Goal: Task Accomplishment & Management: Manage account settings

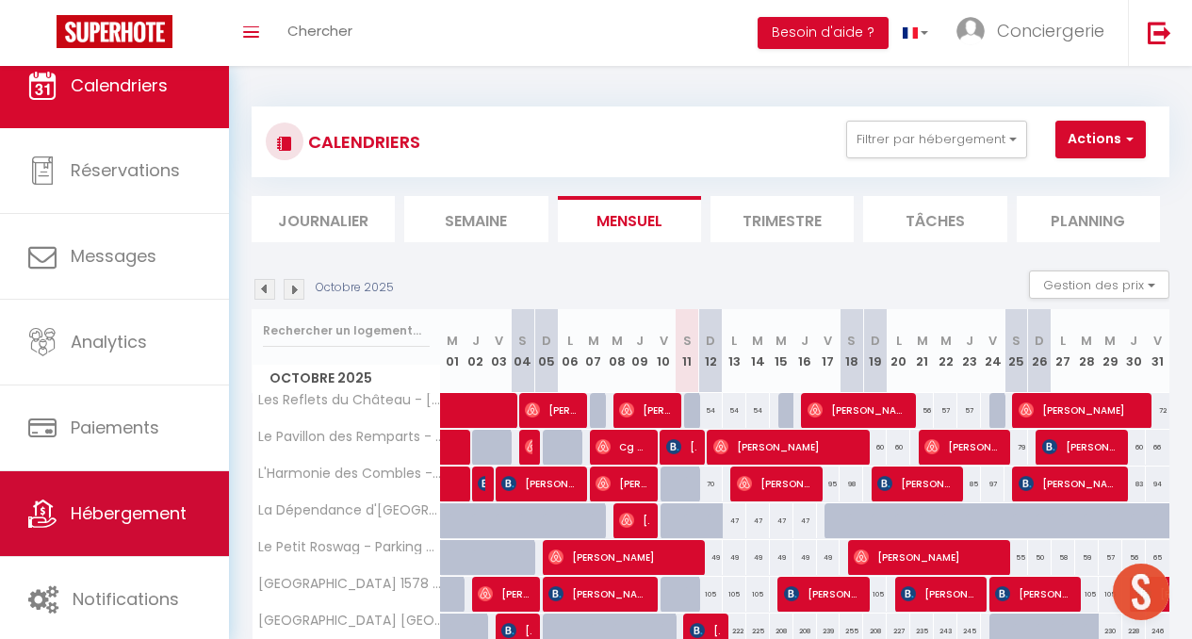
click at [119, 507] on span "Hébergement" at bounding box center [129, 513] width 116 height 24
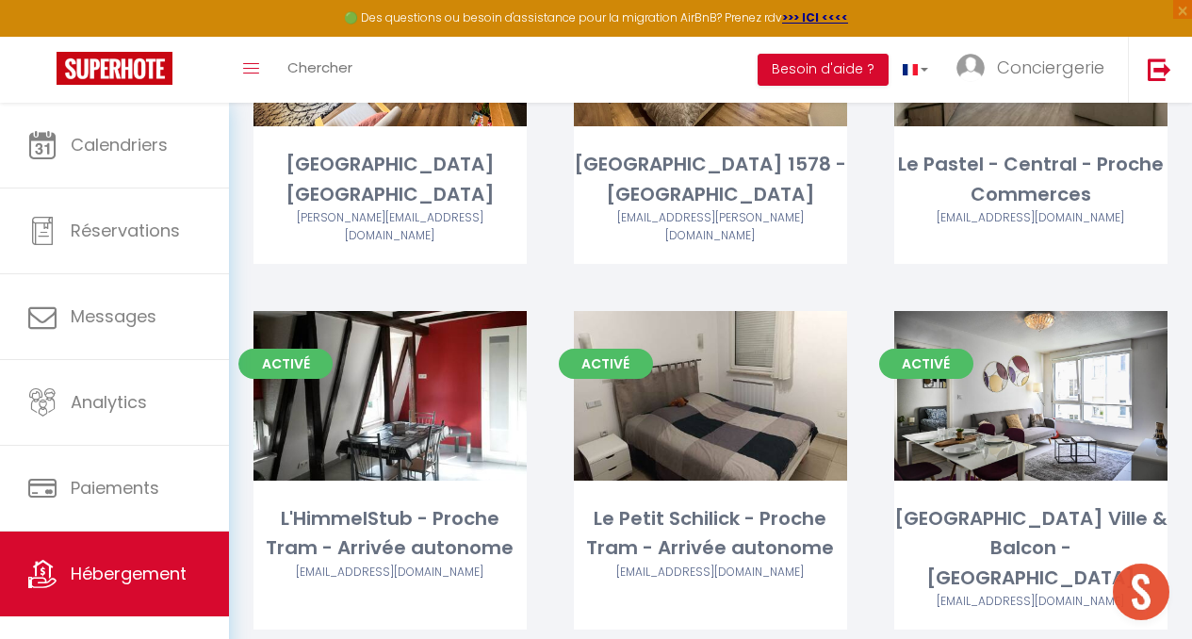
scroll to position [1342, 0]
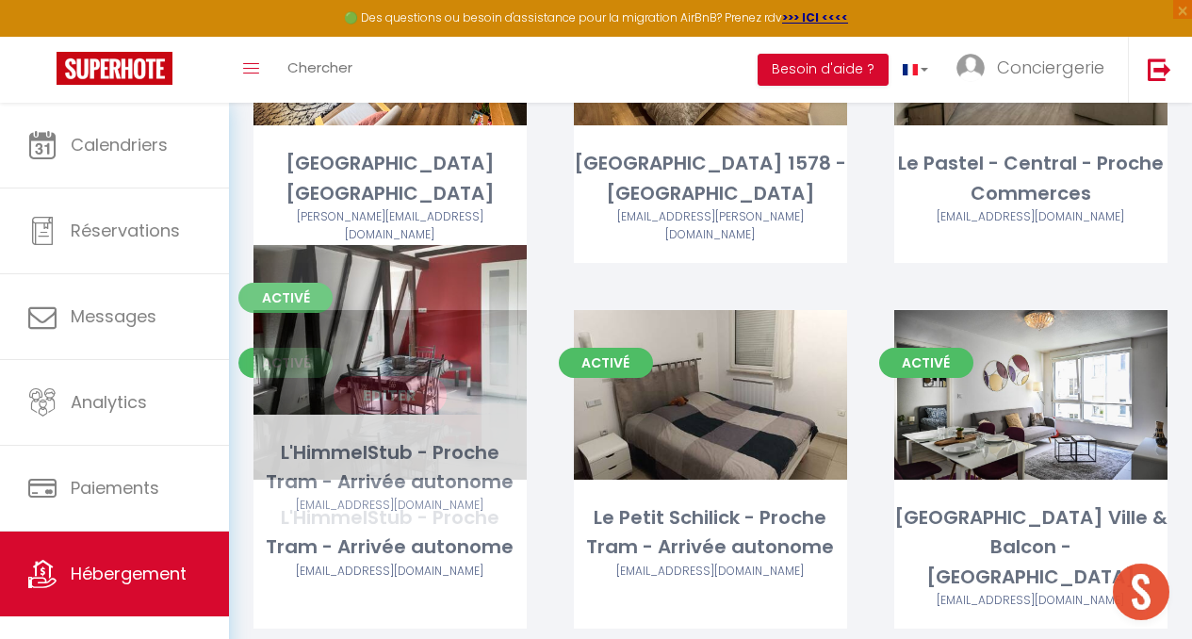
click at [401, 376] on link "Editer" at bounding box center [390, 395] width 113 height 38
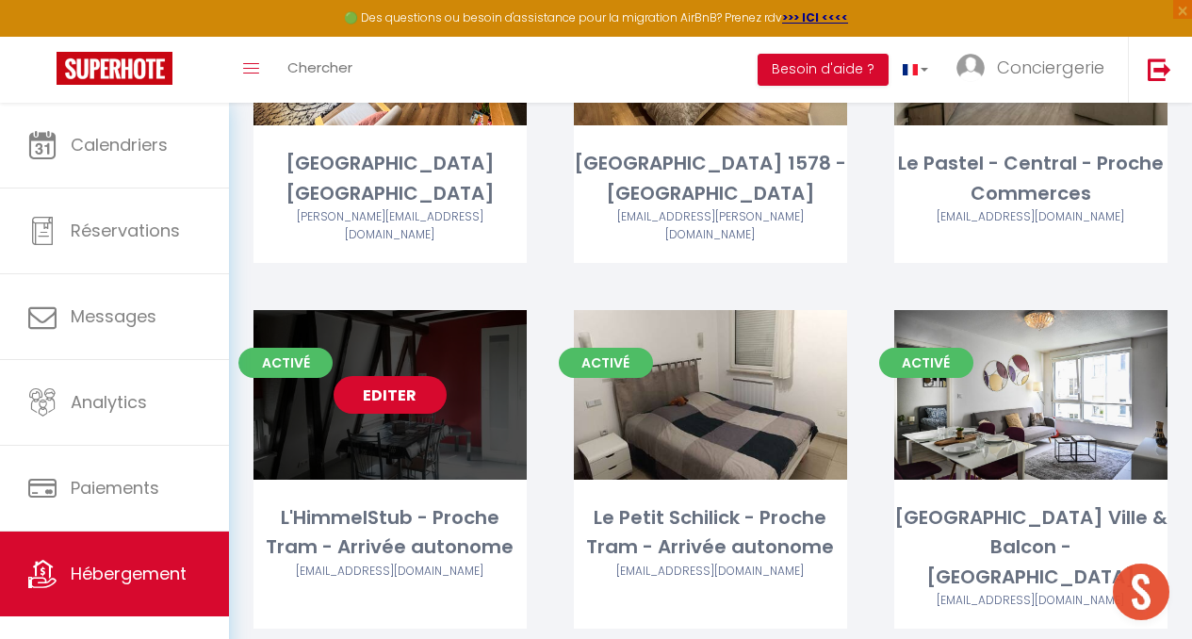
click at [401, 376] on link "Editer" at bounding box center [390, 395] width 113 height 38
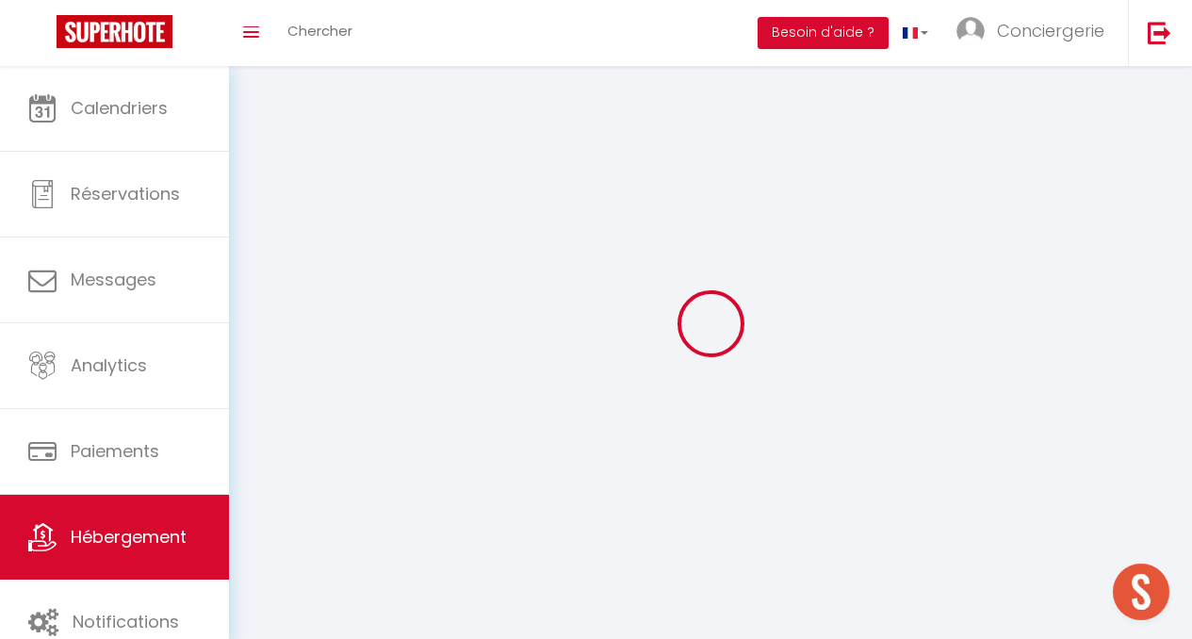
select select
select select "28"
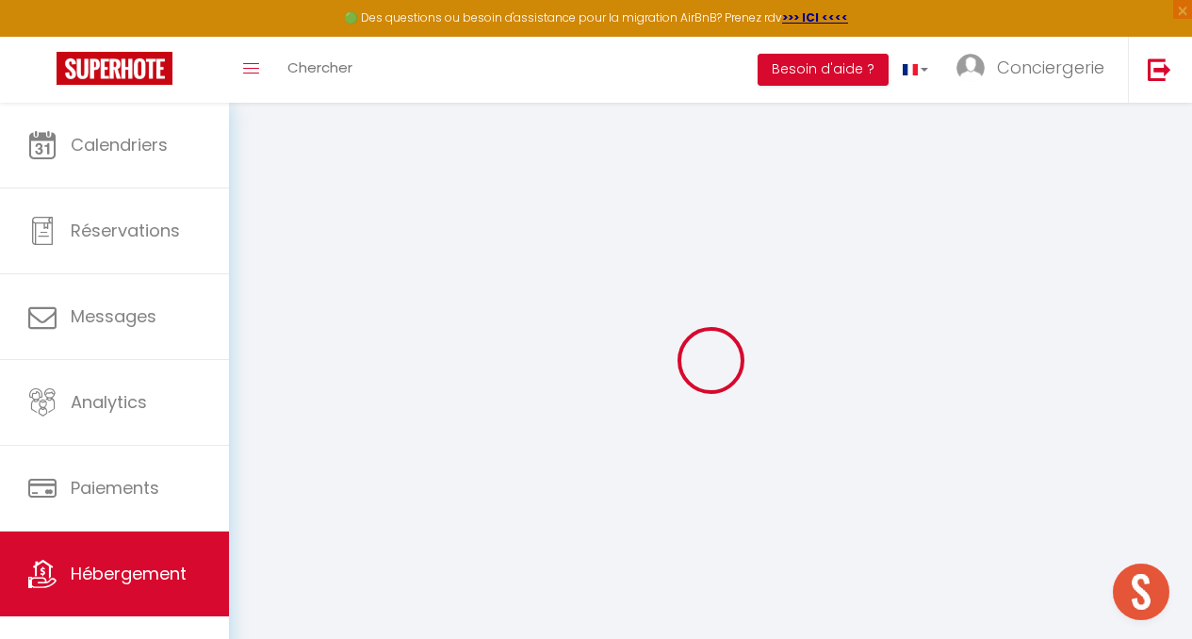
select select
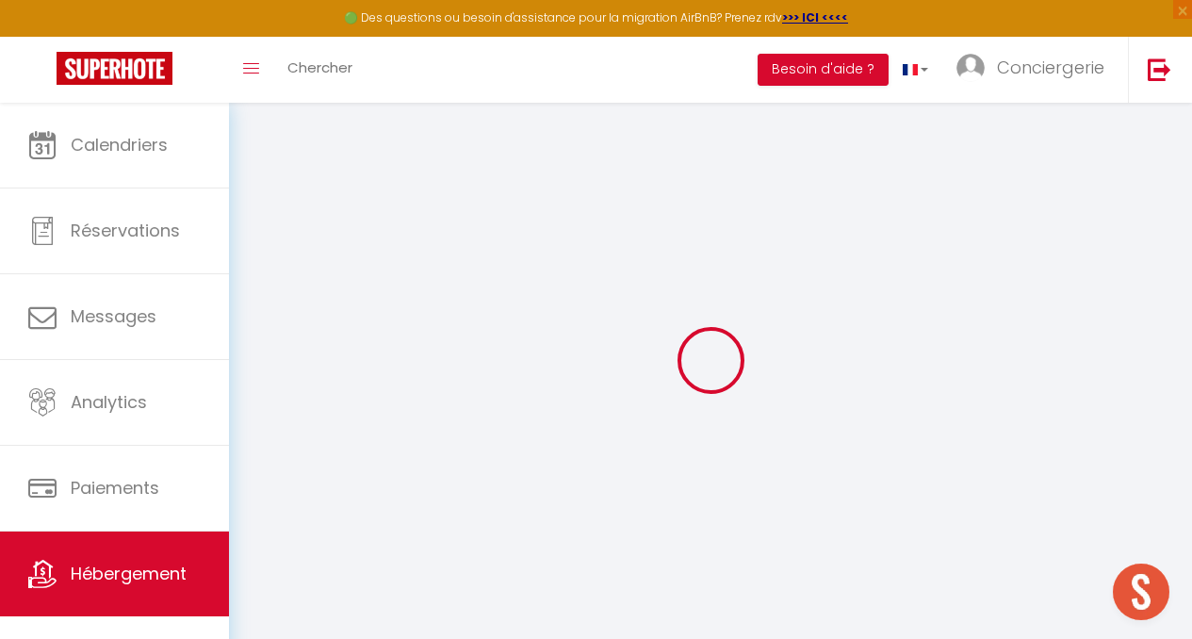
select select
checkbox input "false"
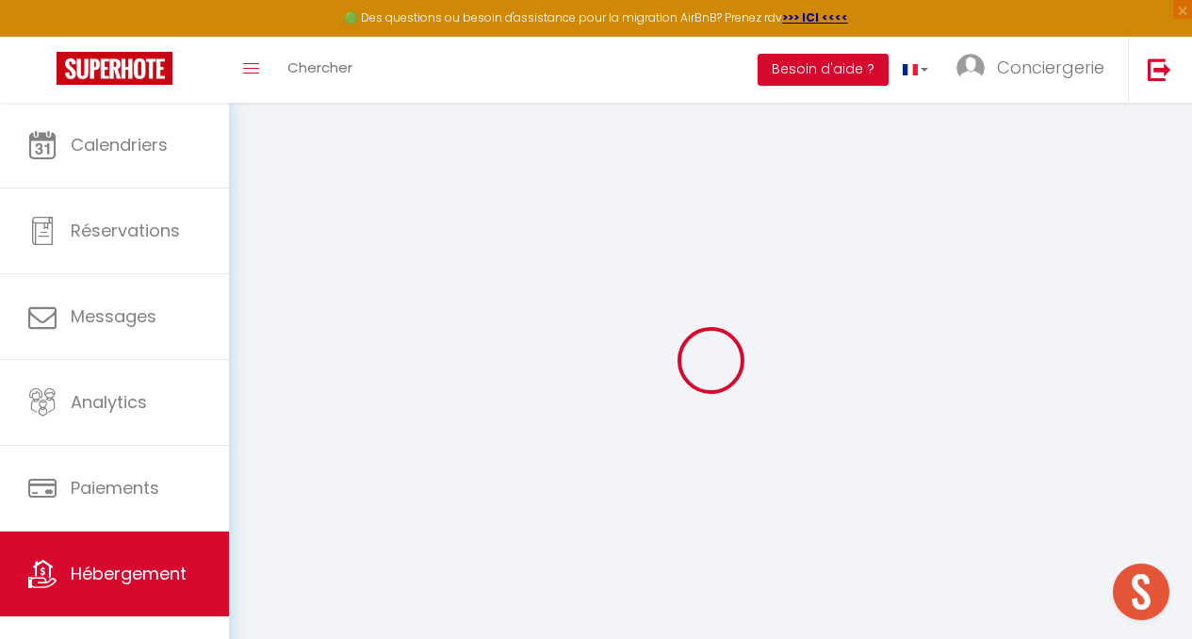
select select
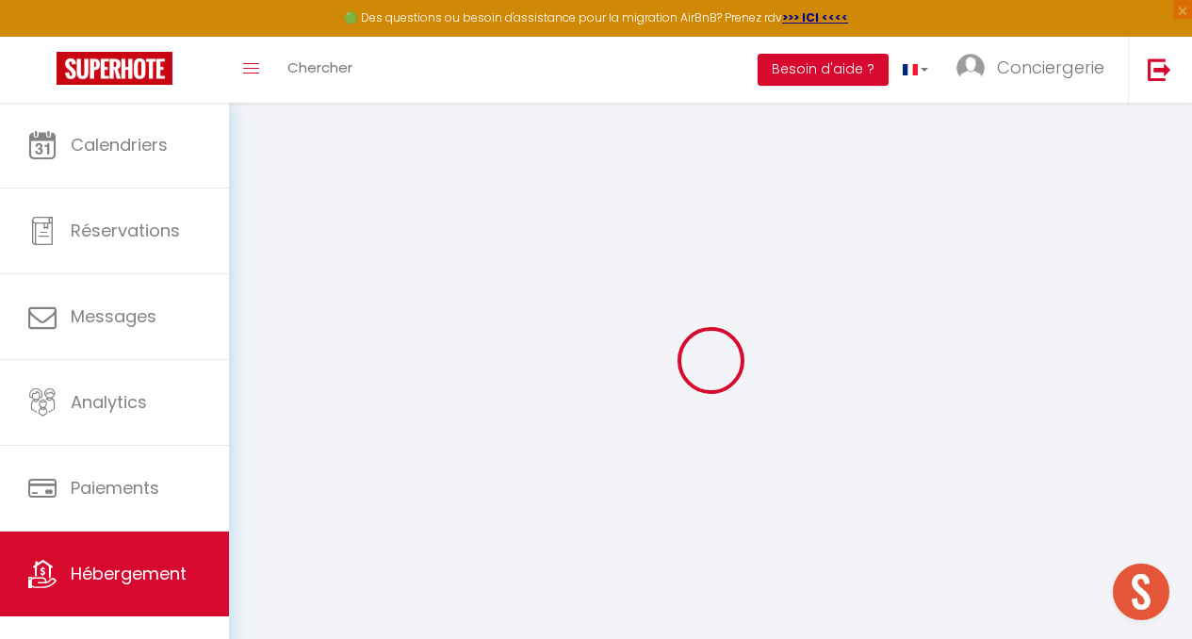
select select
checkbox input "false"
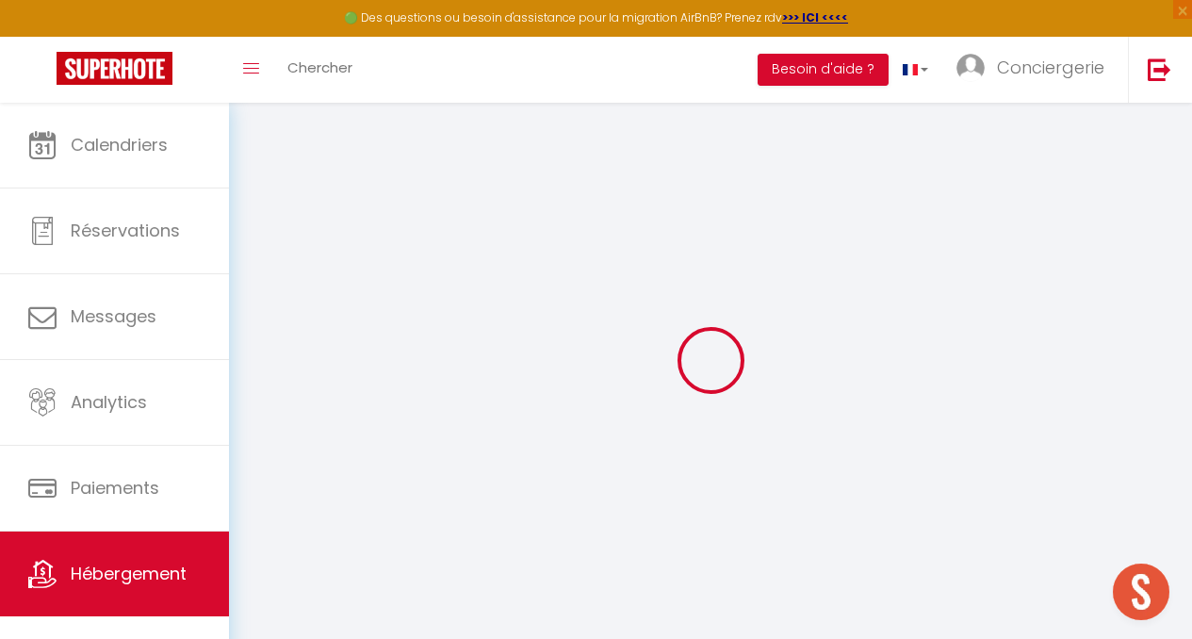
checkbox input "false"
select select
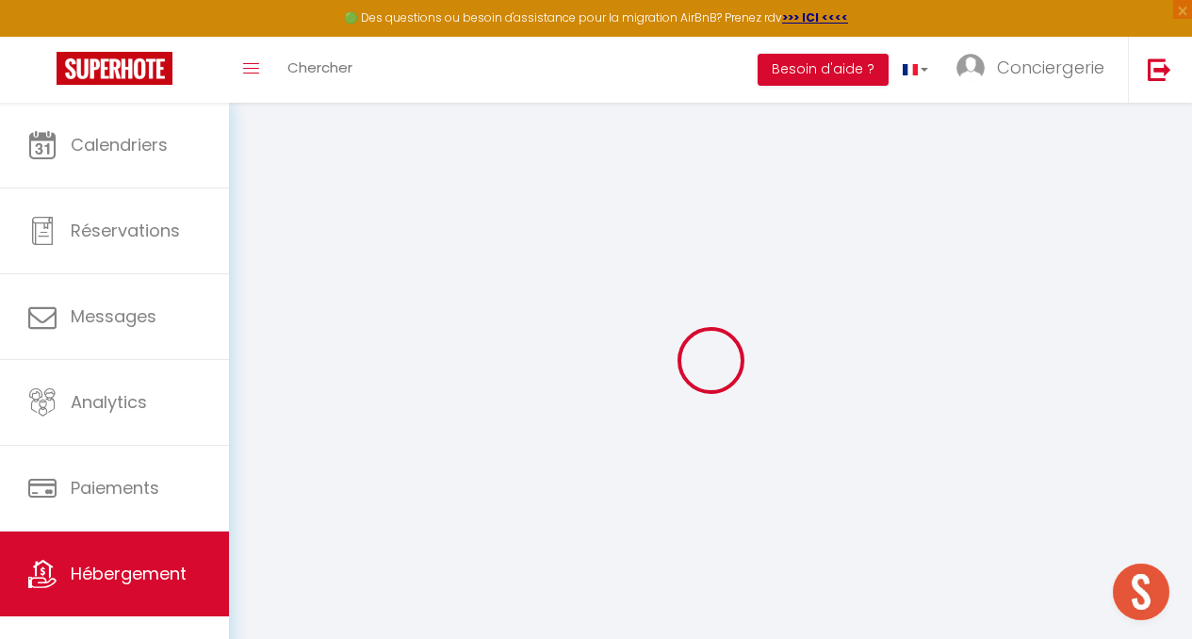
select select
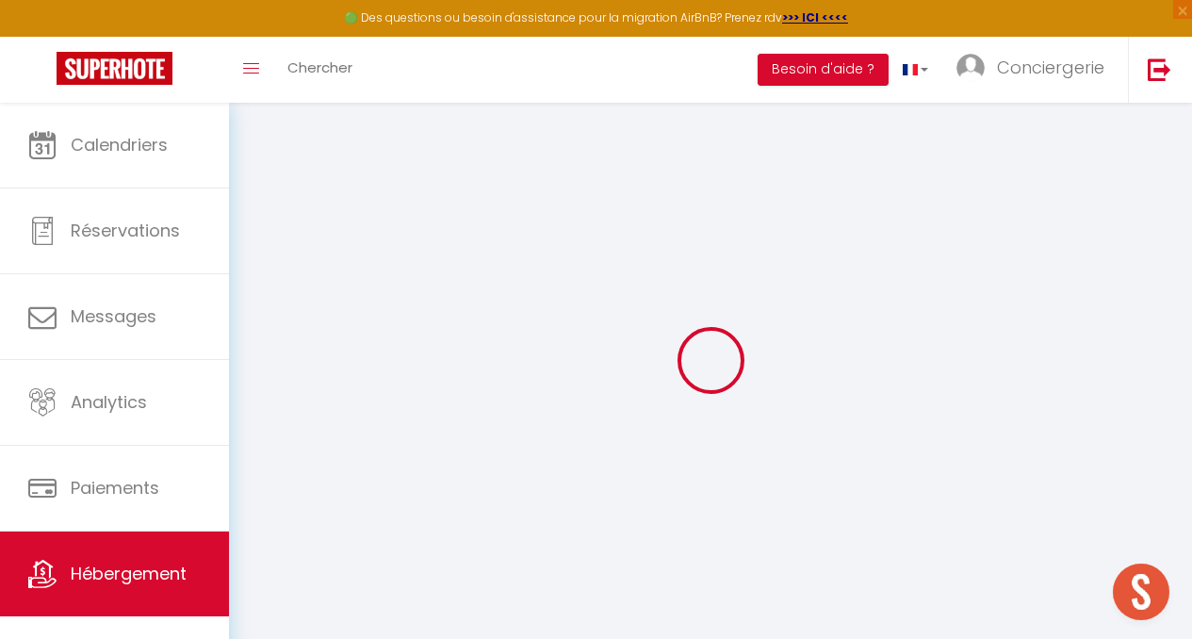
checkbox input "false"
select select
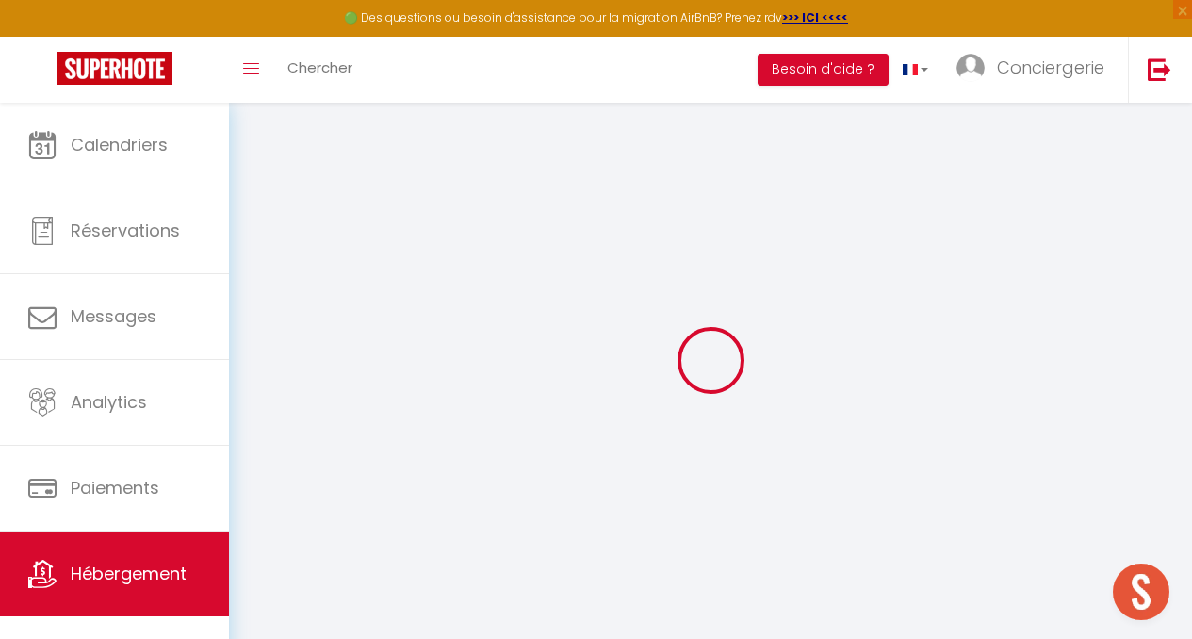
select select
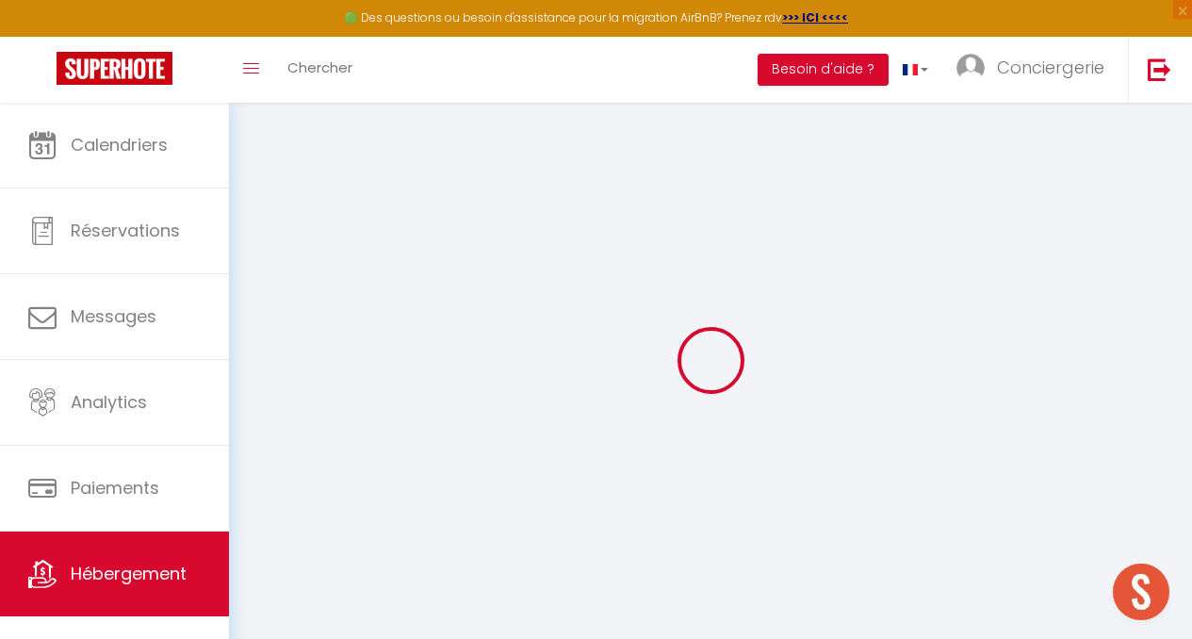
select select
checkbox input "false"
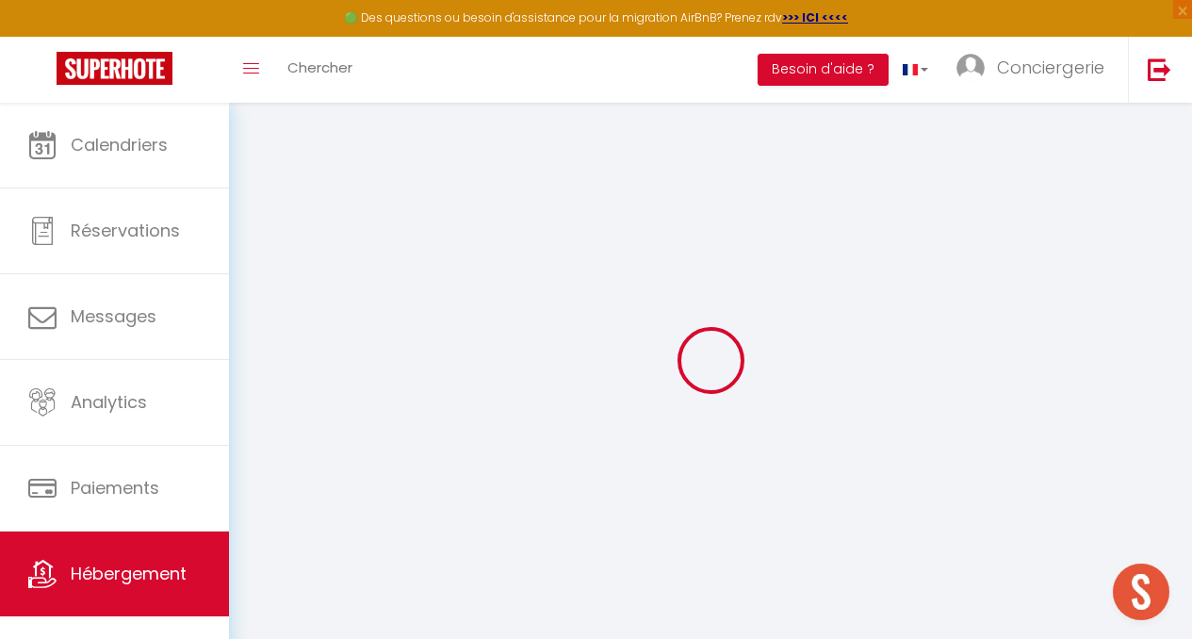
checkbox input "false"
select select
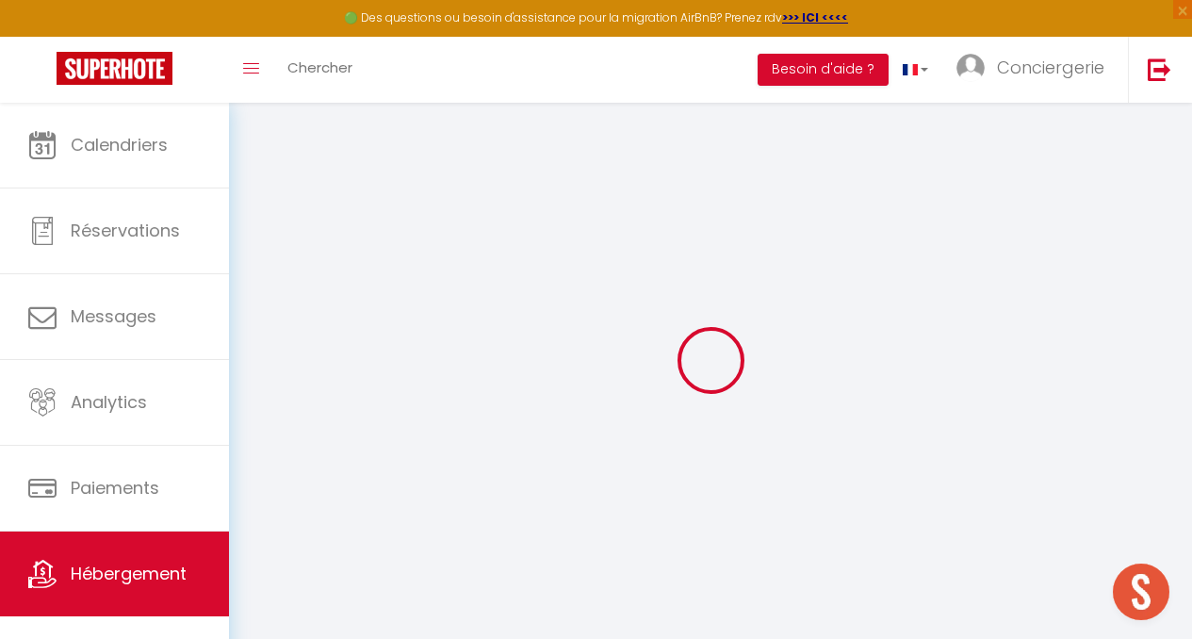
select select
checkbox input "false"
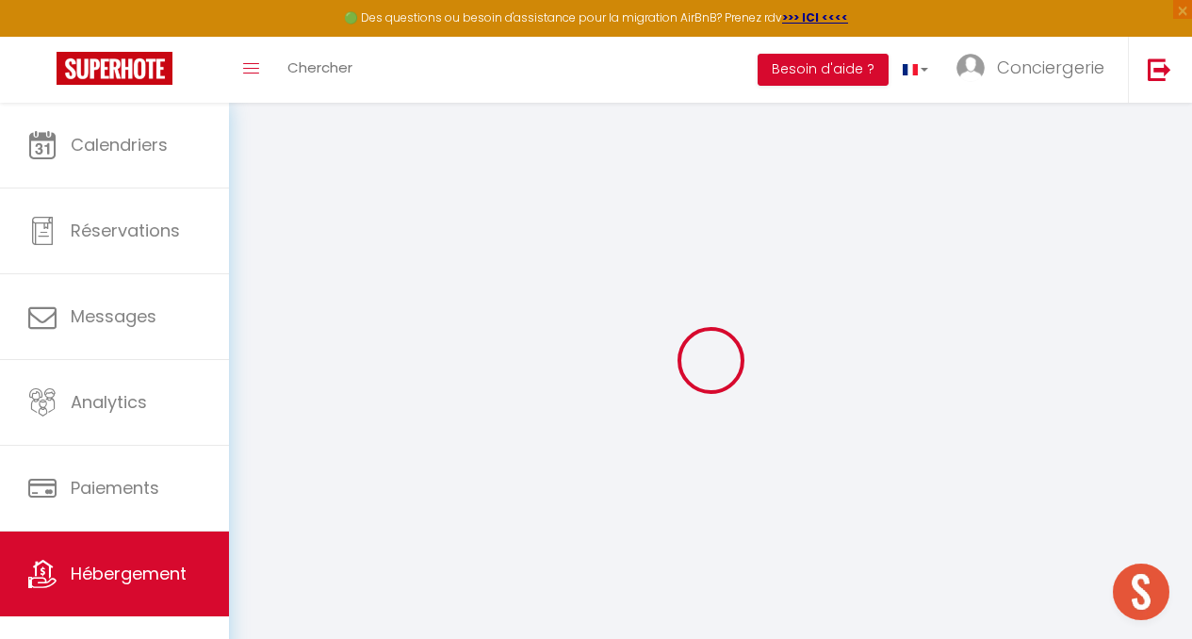
checkbox input "false"
select select
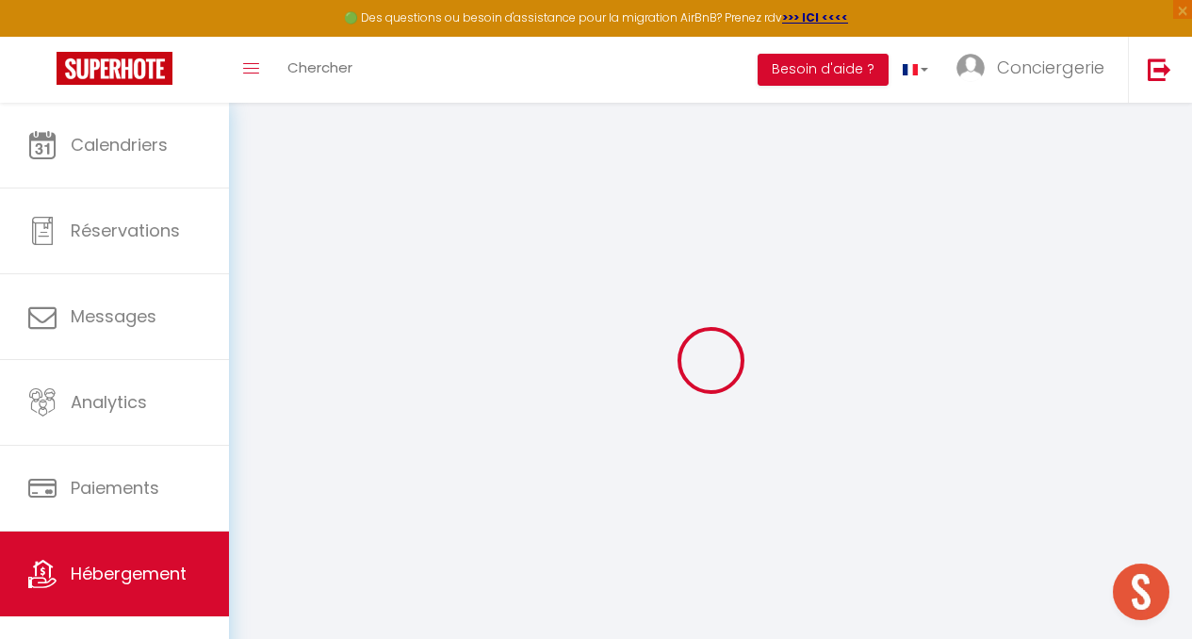
select select
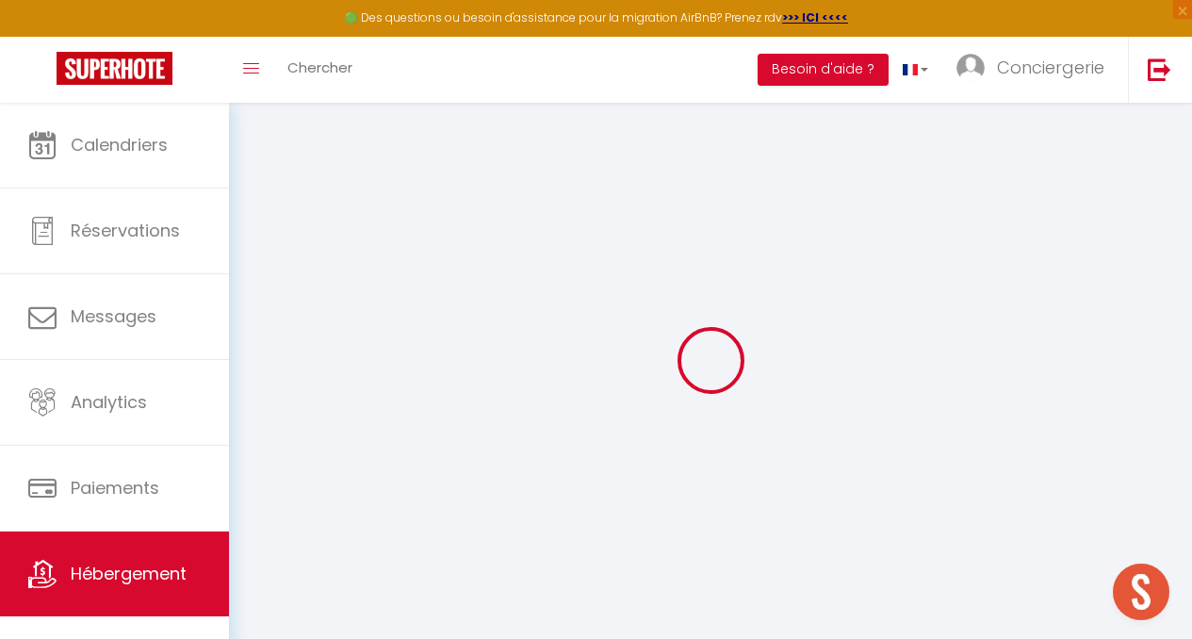
select select
checkbox input "false"
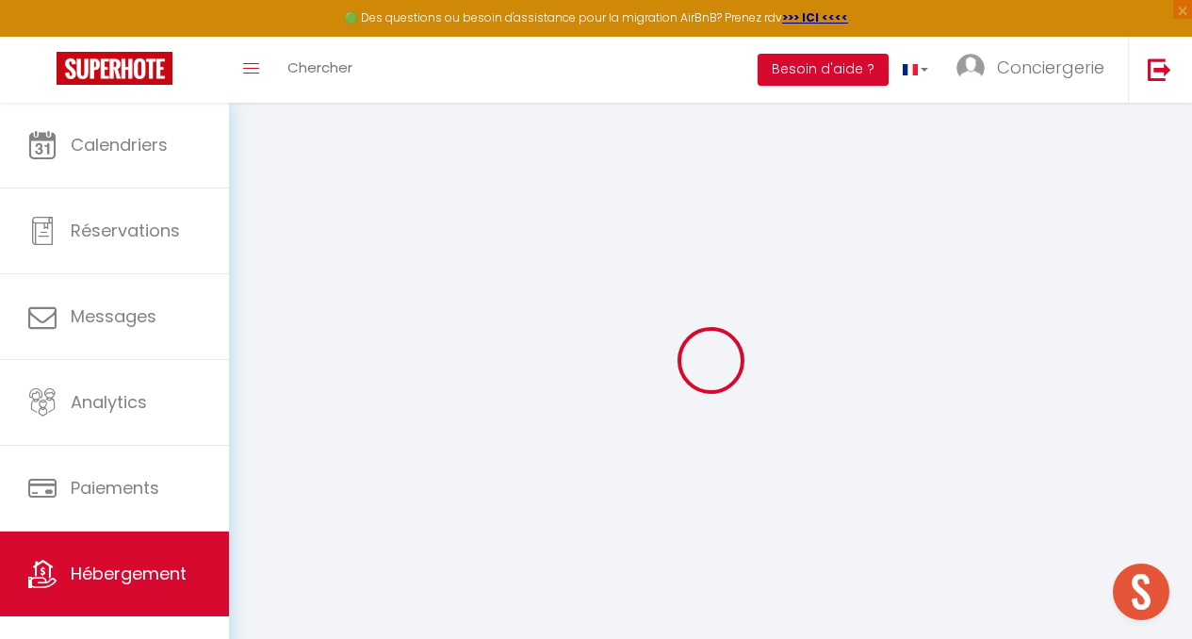
select select
type input "L'HimmelStub - Proche Tram - Arrivée autonome"
select select "2"
type input "210"
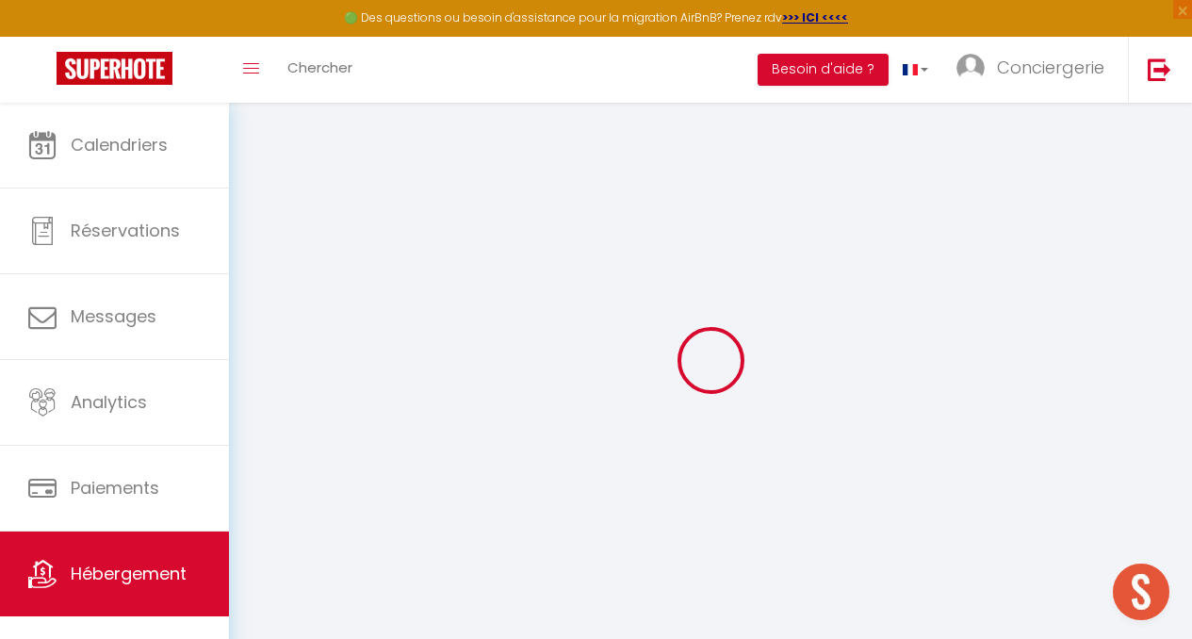
type input "29"
type input "300"
select select
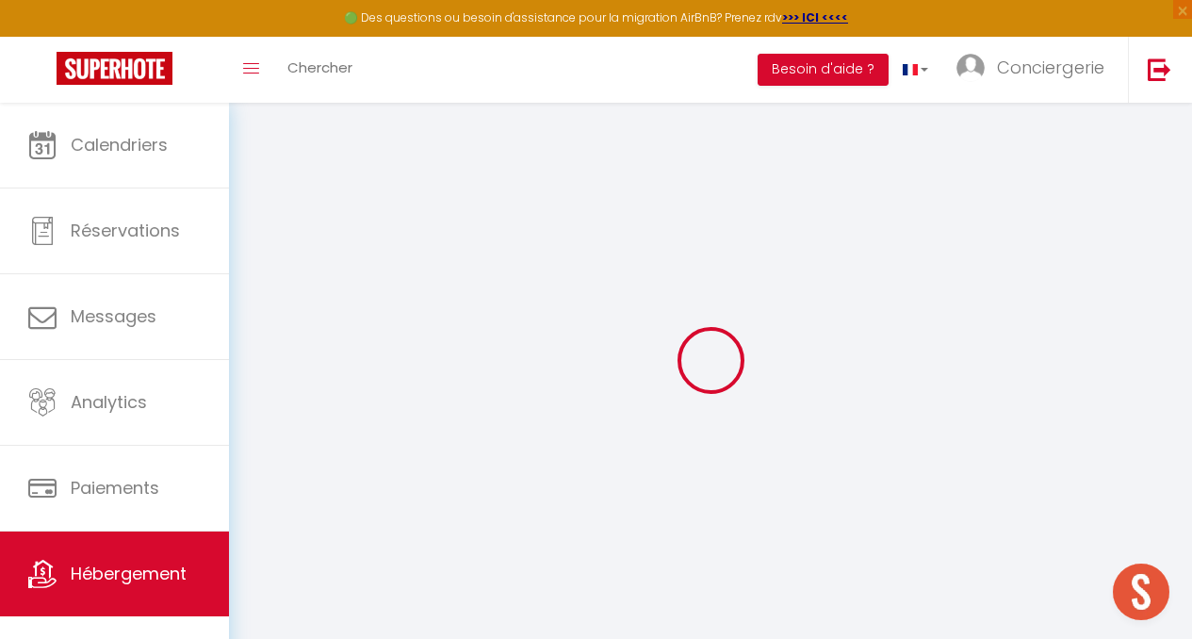
select select
type input "[STREET_ADDRESS][PERSON_NAME]"
type input "67000"
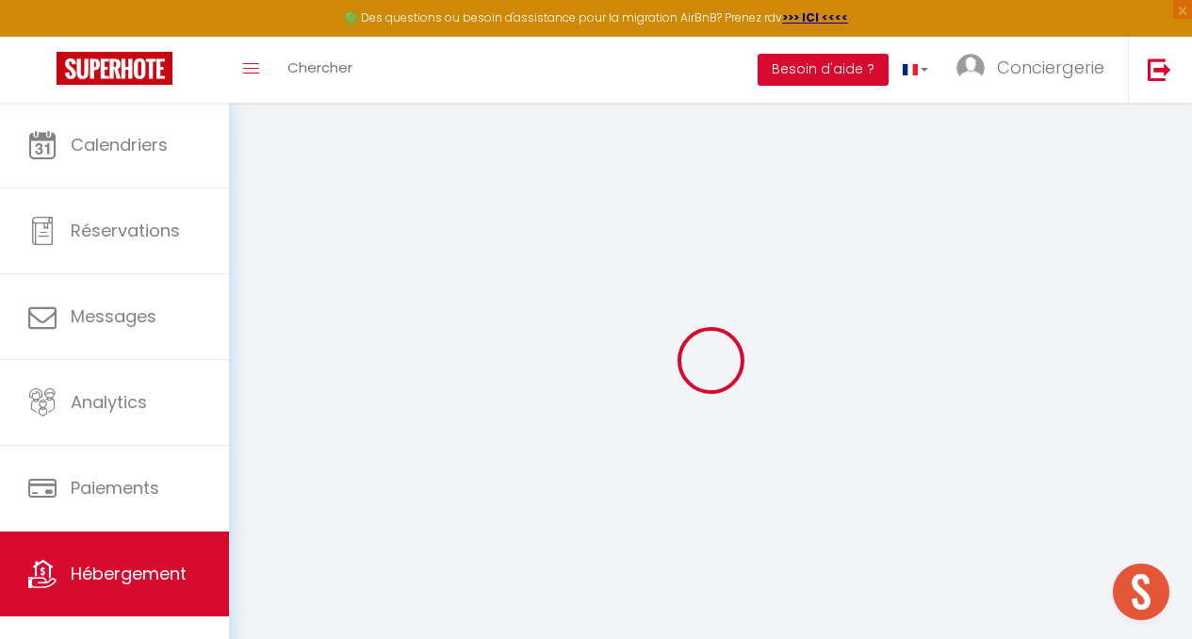
type input "Schiltigheim"
type input "[EMAIL_ADDRESS][DOMAIN_NAME]"
select select "13506"
checkbox input "false"
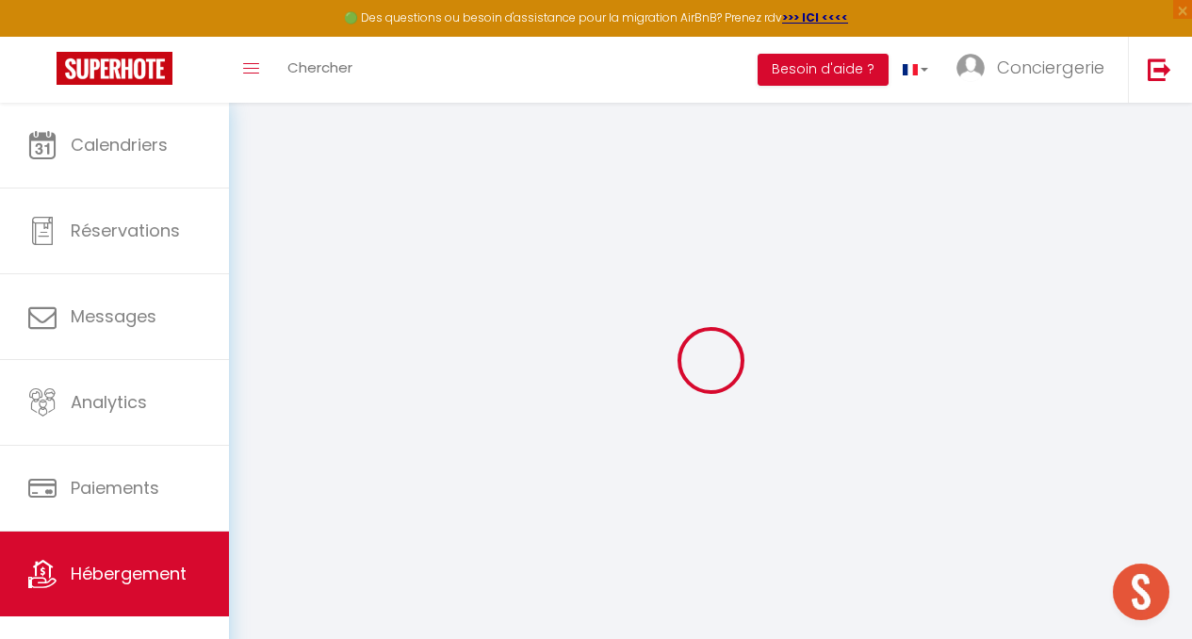
checkbox input "true"
checkbox input "false"
type input "0"
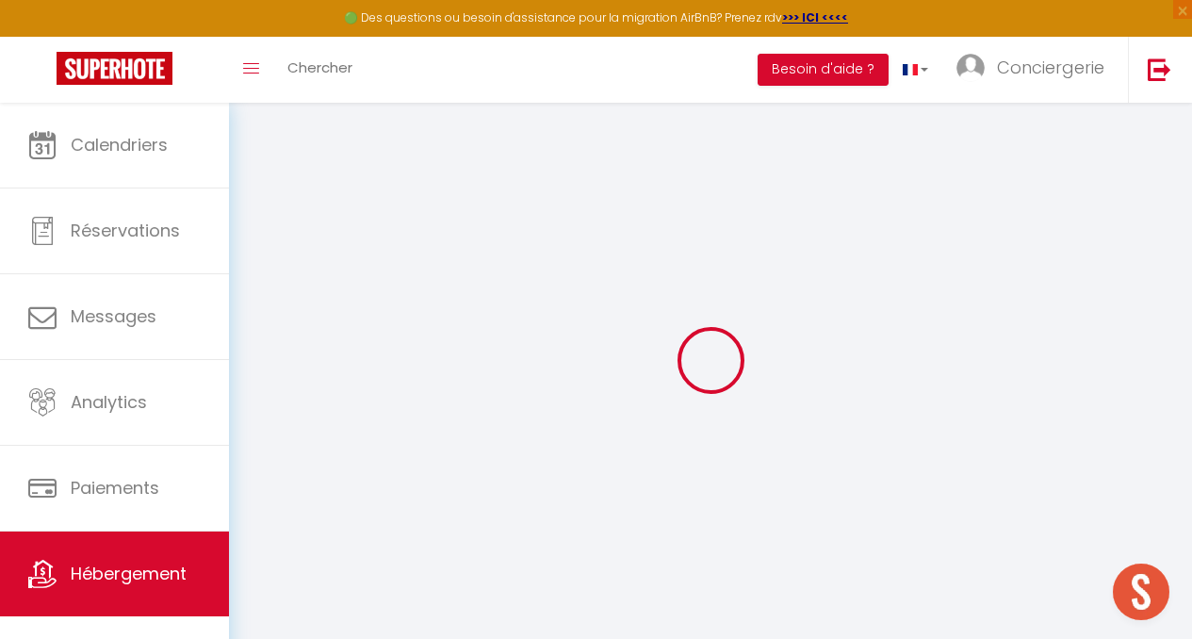
type input "0"
select select
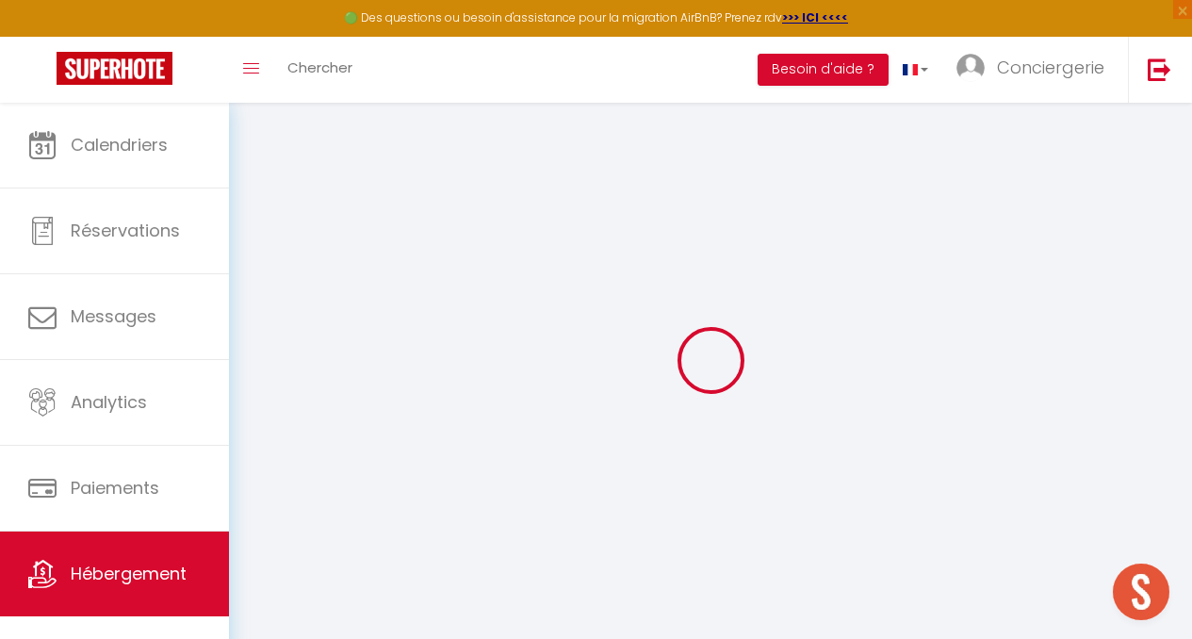
select select
checkbox input "false"
checkbox input "true"
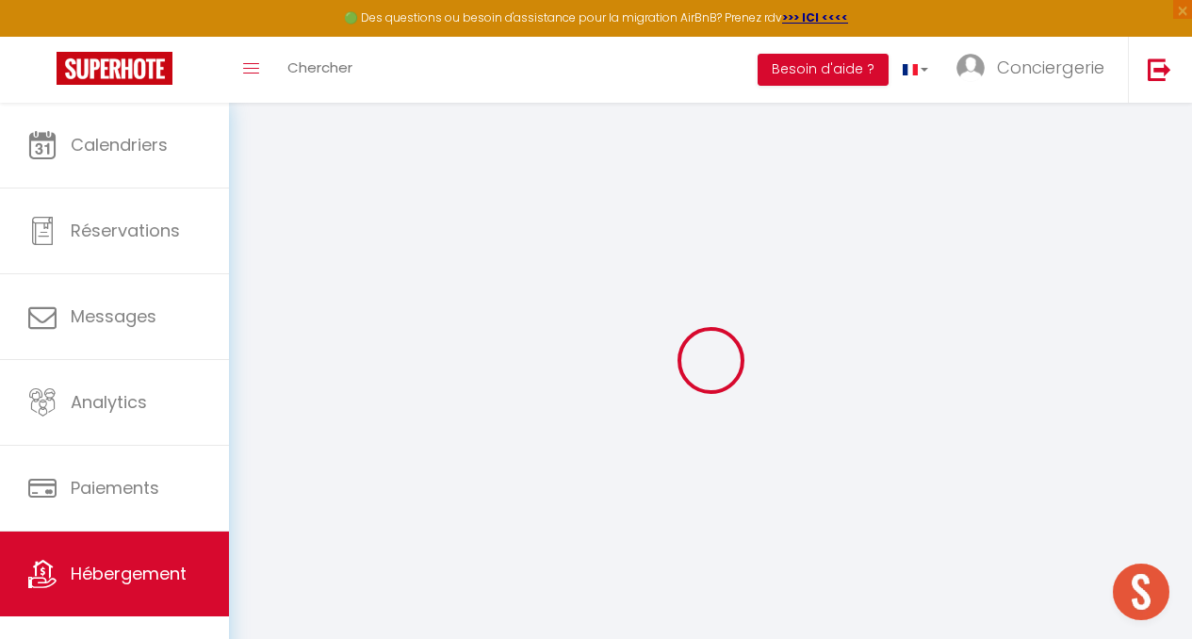
checkbox input "false"
select select "+ 22 %"
select select "+ 25 %"
checkbox input "false"
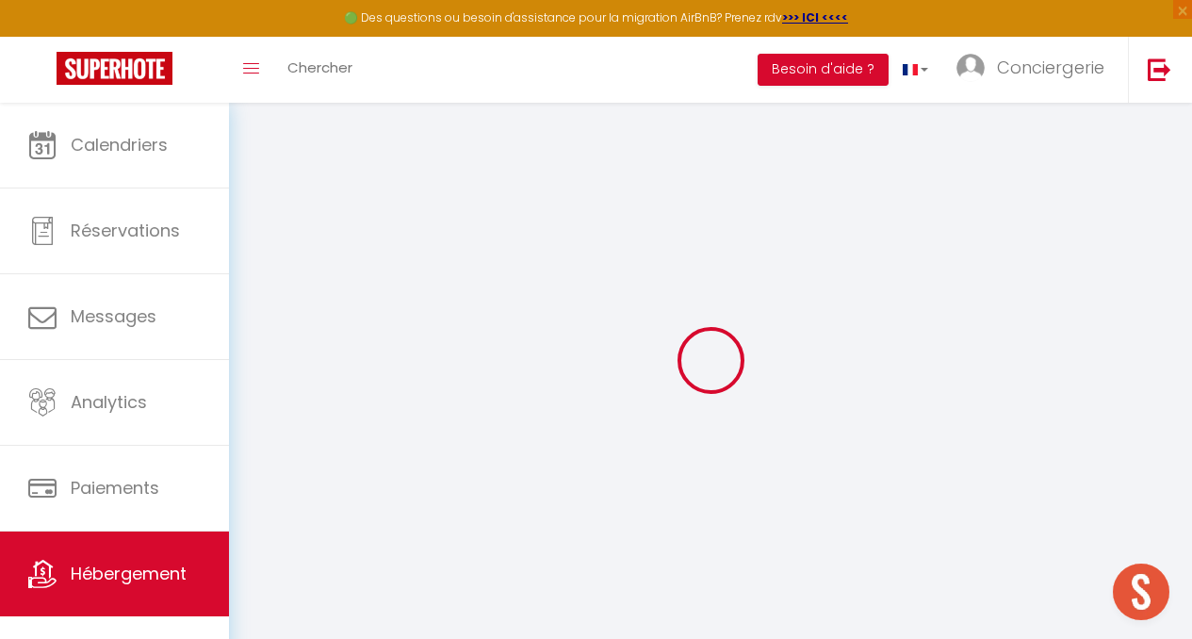
checkbox input "true"
checkbox input "false"
select select
select select "EUR"
select select "22803"
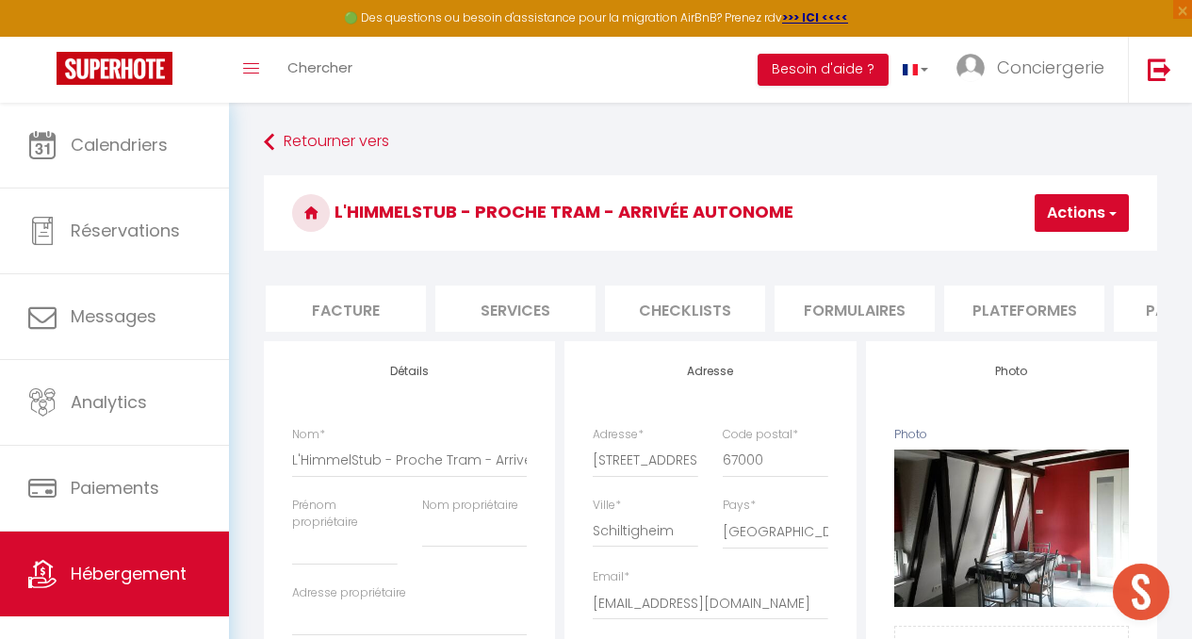
scroll to position [0, 339]
click at [975, 293] on li "Plateformes" at bounding box center [1022, 309] width 160 height 46
select select
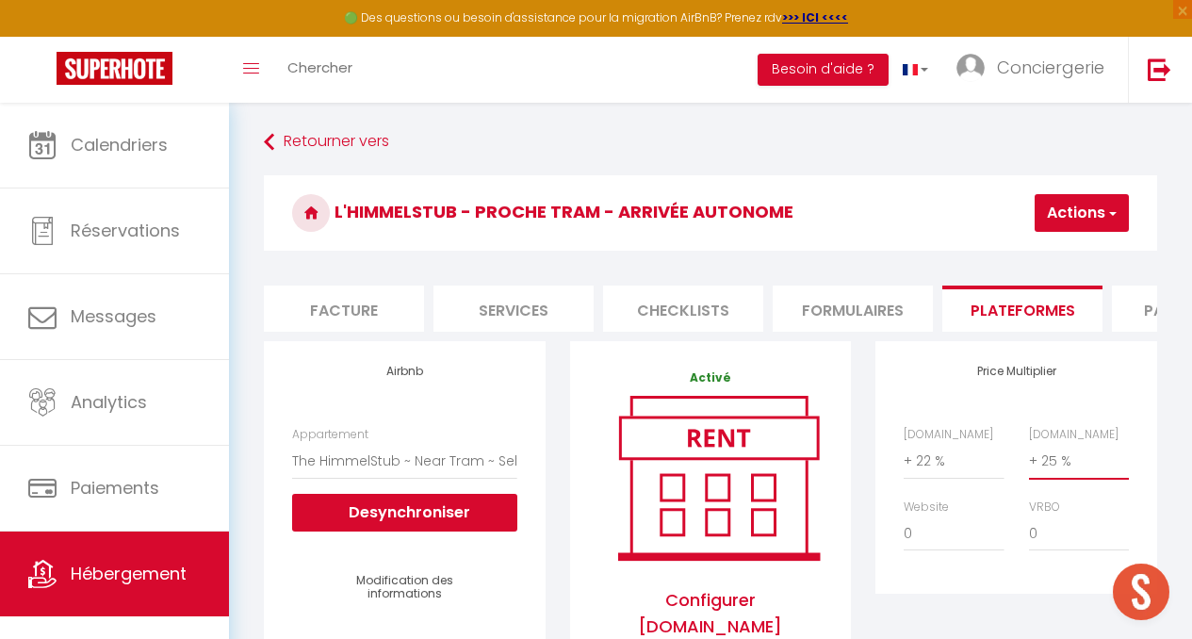
click at [1059, 467] on select "0 + 1 % + 2 % + 3 % + 4 % + 5 % + 6 % + 7 % + 8 % + 9 %" at bounding box center [1079, 461] width 100 height 36
select select "+ 22 %"
click at [1029, 457] on select "0 + 1 % + 2 % + 3 % + 4 % + 5 % + 6 % + 7 % + 8 % + 9 %" at bounding box center [1079, 461] width 100 height 36
select select
click at [1049, 214] on button "Actions" at bounding box center [1082, 213] width 94 height 38
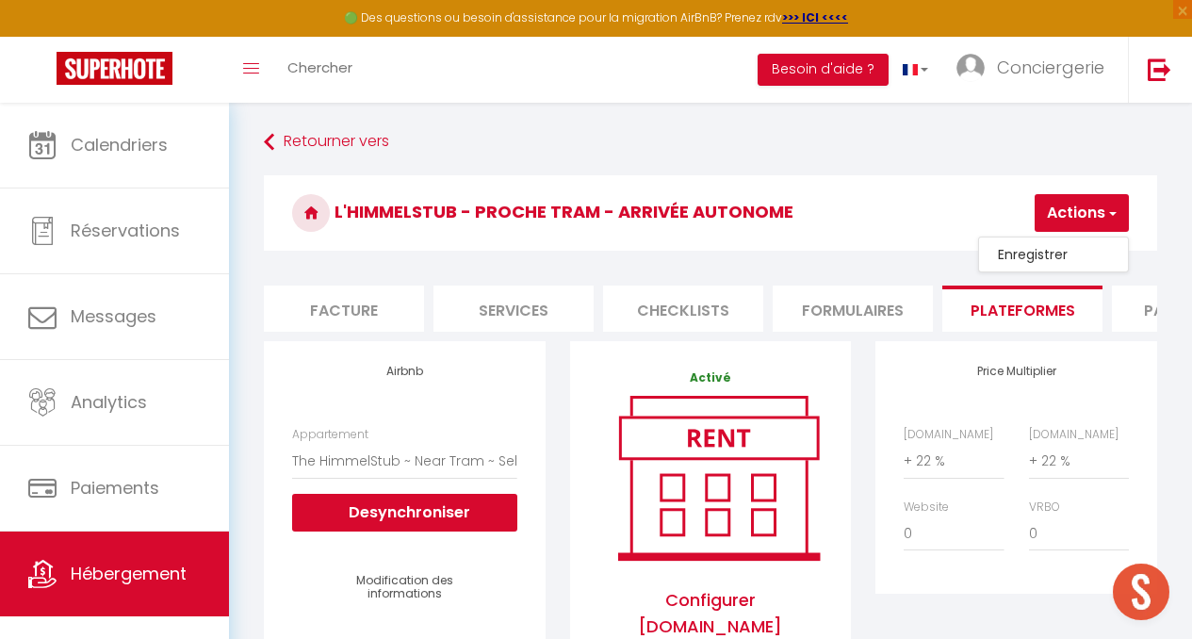
click at [1031, 251] on link "Enregistrer" at bounding box center [1053, 254] width 149 height 25
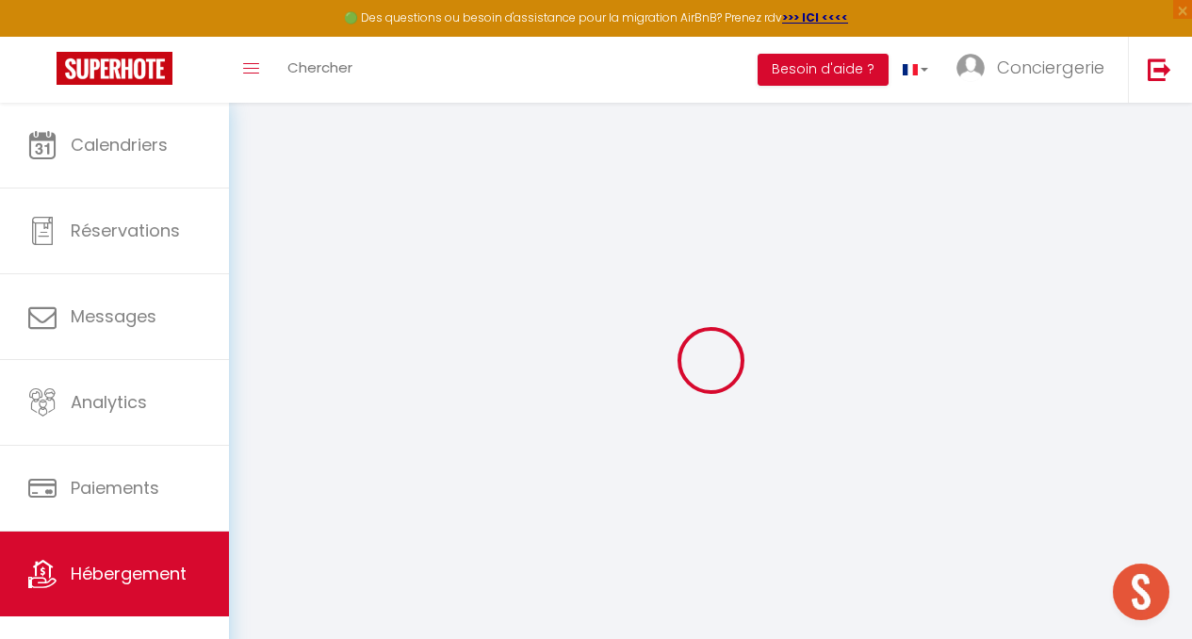
select select
select select "EUR"
select select "22803"
